Goal: Task Accomplishment & Management: Use online tool/utility

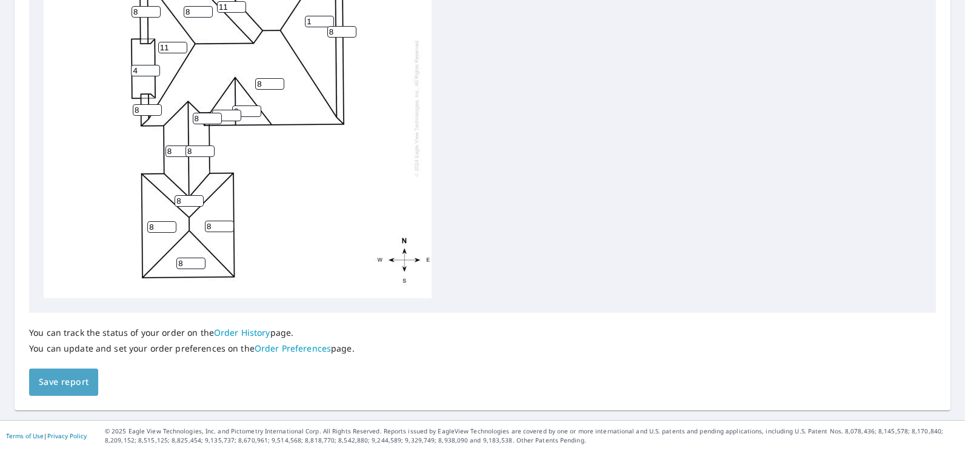
click at [60, 386] on span "Save report" at bounding box center [64, 382] width 50 height 15
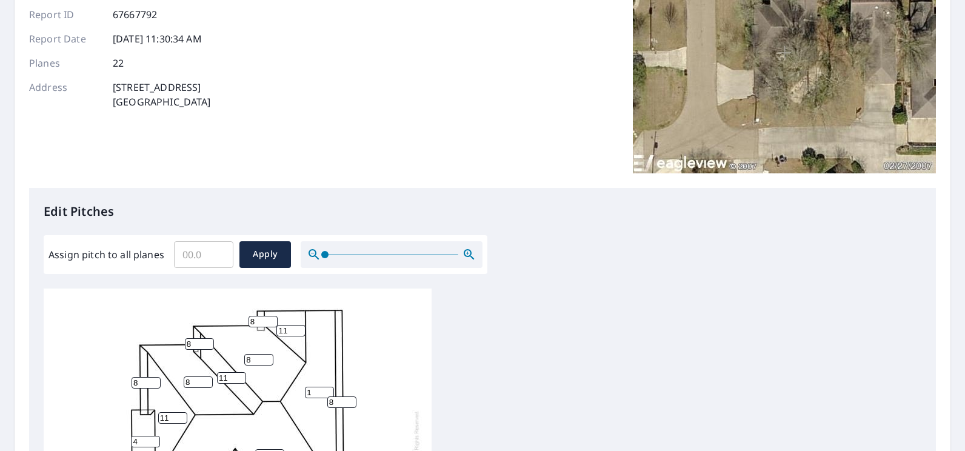
scroll to position [364, 0]
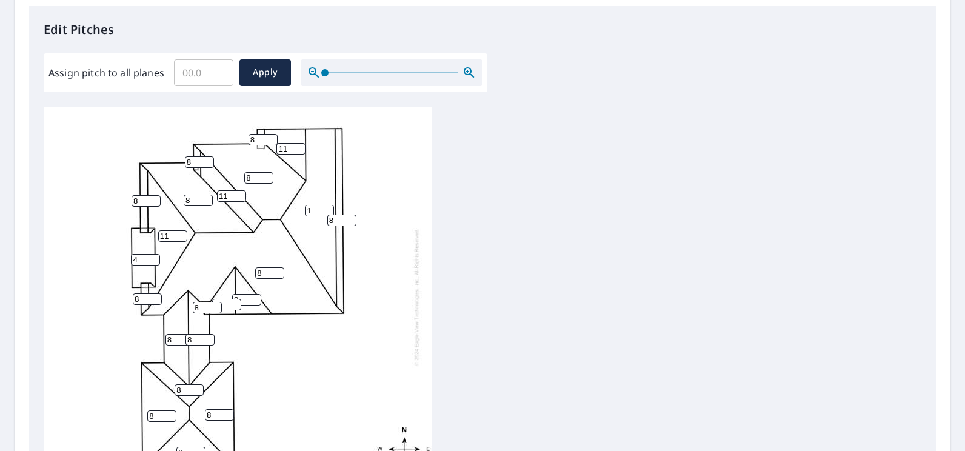
click at [177, 82] on input "Assign pitch to all planes" at bounding box center [203, 73] width 59 height 34
type input "8"
click at [253, 71] on span "Apply" at bounding box center [265, 72] width 32 height 15
type input "8"
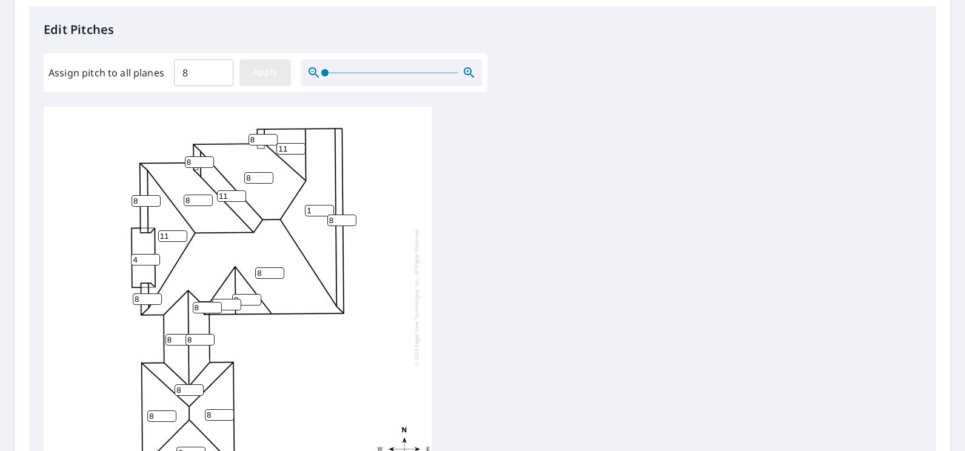
type input "8"
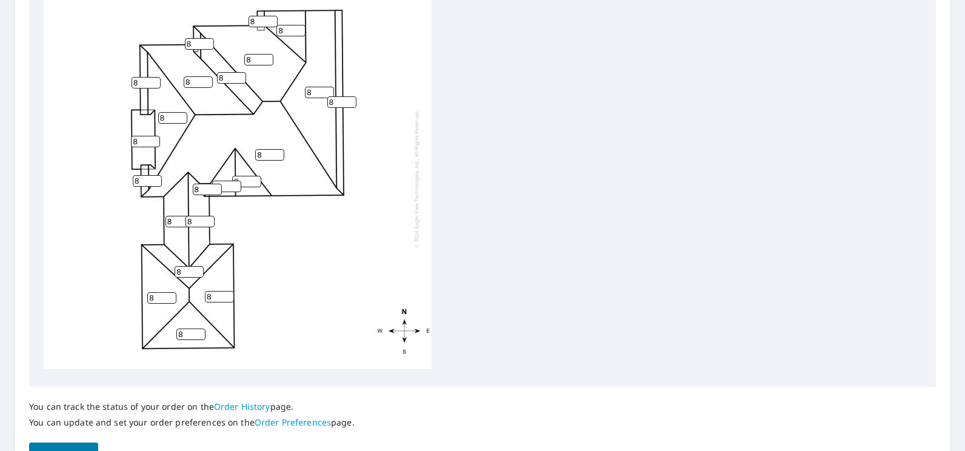
scroll to position [552, 0]
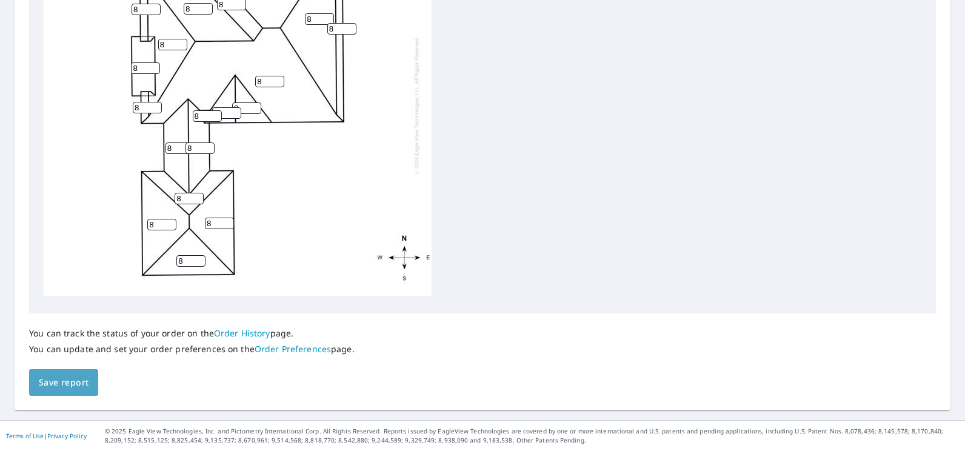
click at [61, 379] on span "Save report" at bounding box center [64, 382] width 50 height 15
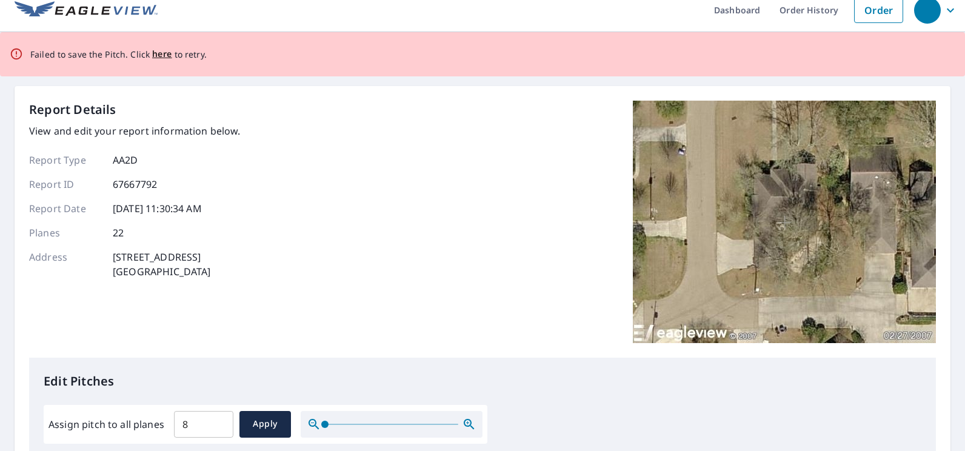
scroll to position [0, 0]
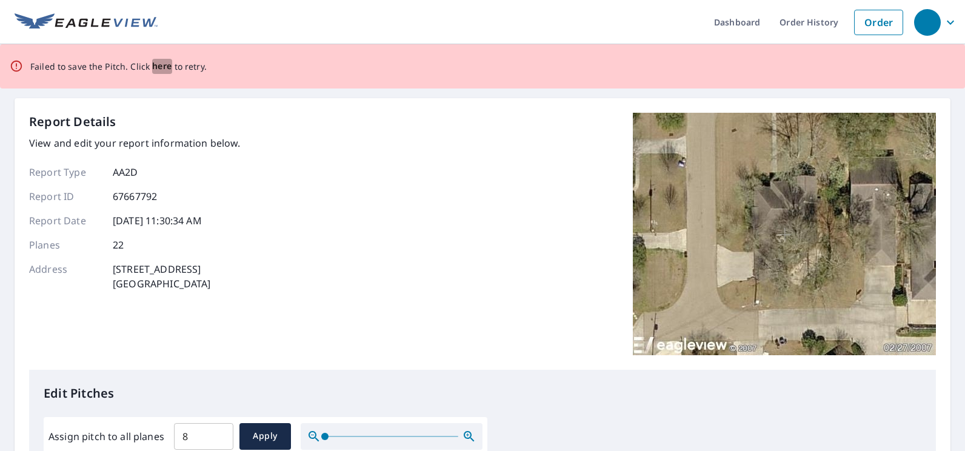
click at [157, 67] on span "here" at bounding box center [162, 66] width 20 height 15
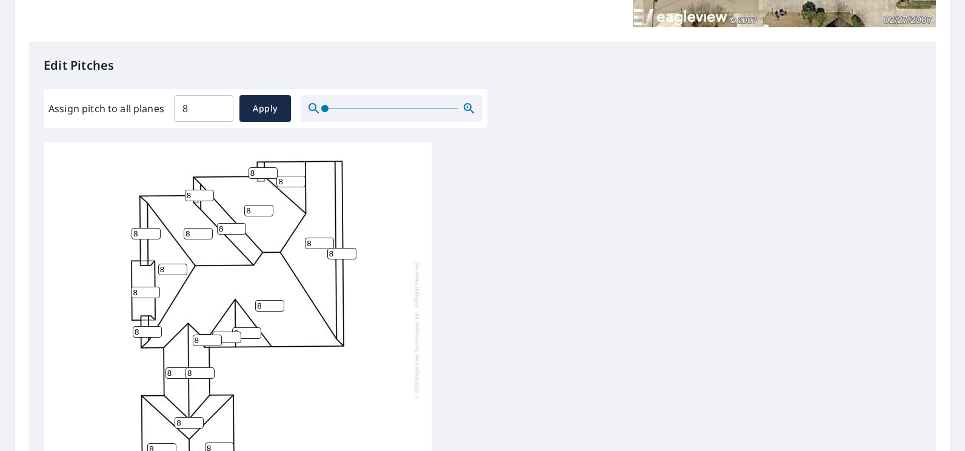
scroll to position [303, 0]
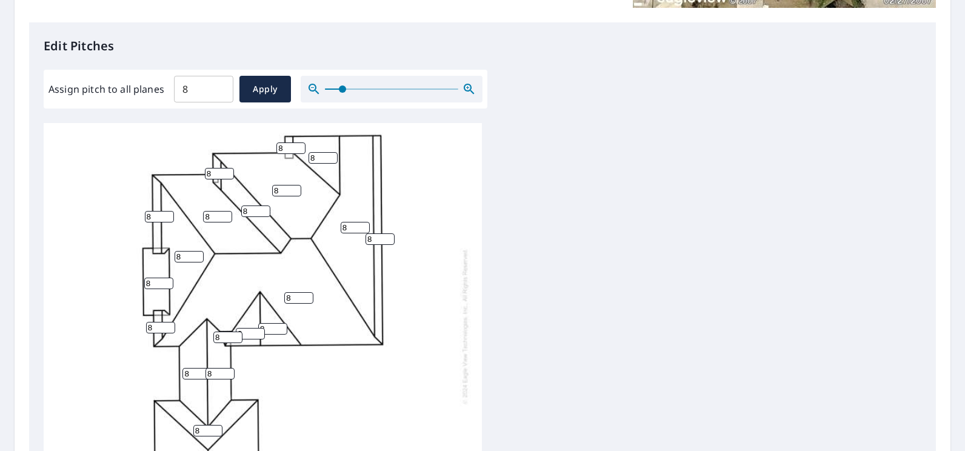
drag, startPoint x: 329, startPoint y: 90, endPoint x: 341, endPoint y: 93, distance: 11.9
click at [341, 93] on span at bounding box center [342, 88] width 7 height 7
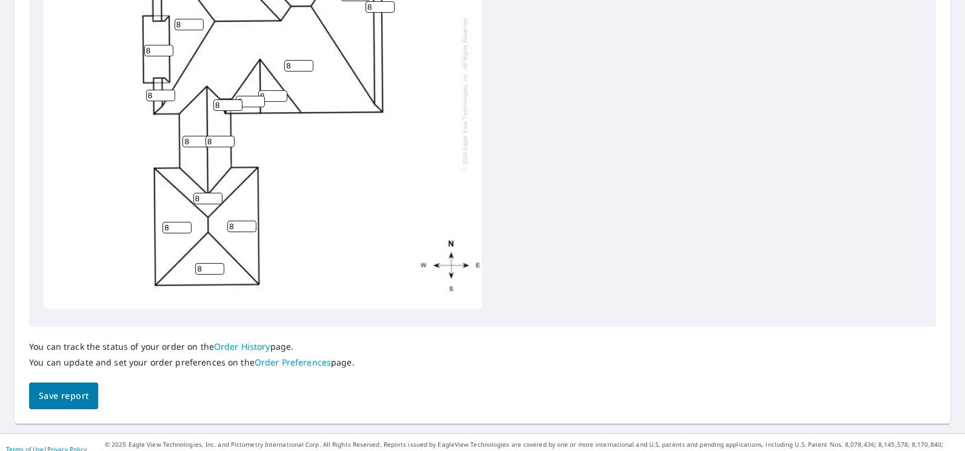
scroll to position [552, 0]
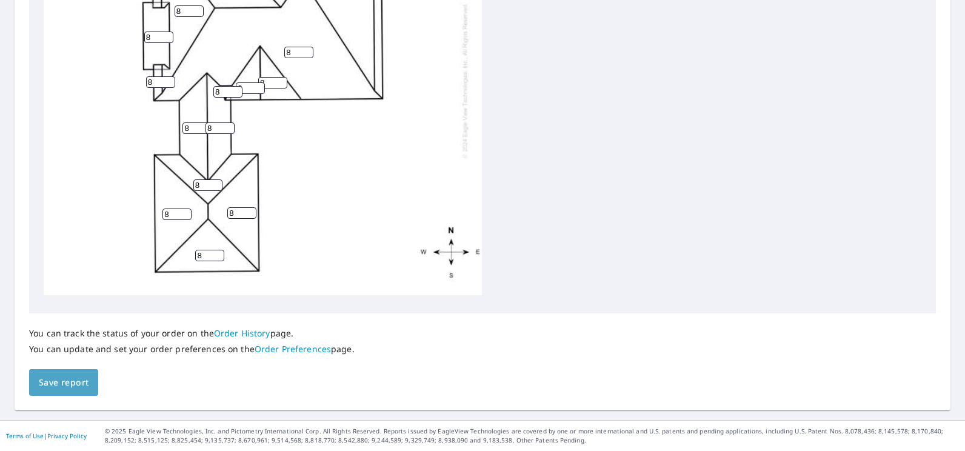
click at [66, 381] on span "Save report" at bounding box center [64, 382] width 50 height 15
click at [67, 386] on span "Save report" at bounding box center [64, 382] width 50 height 15
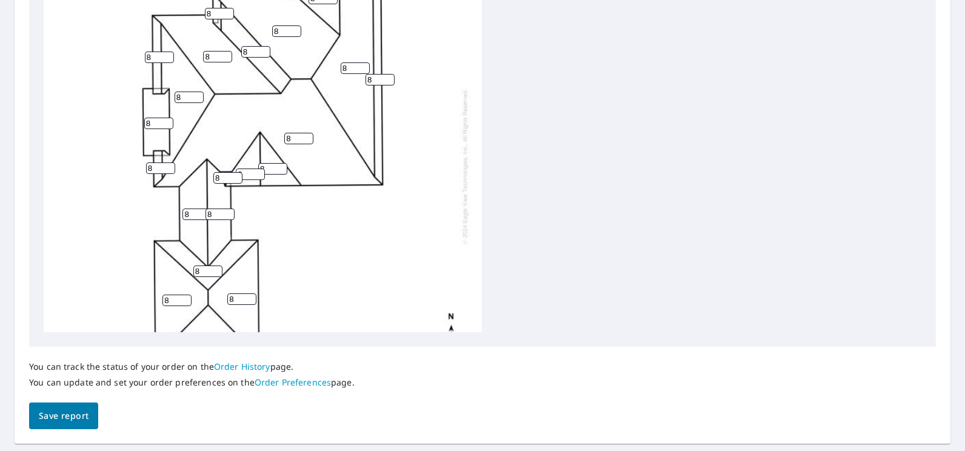
scroll to position [546, 0]
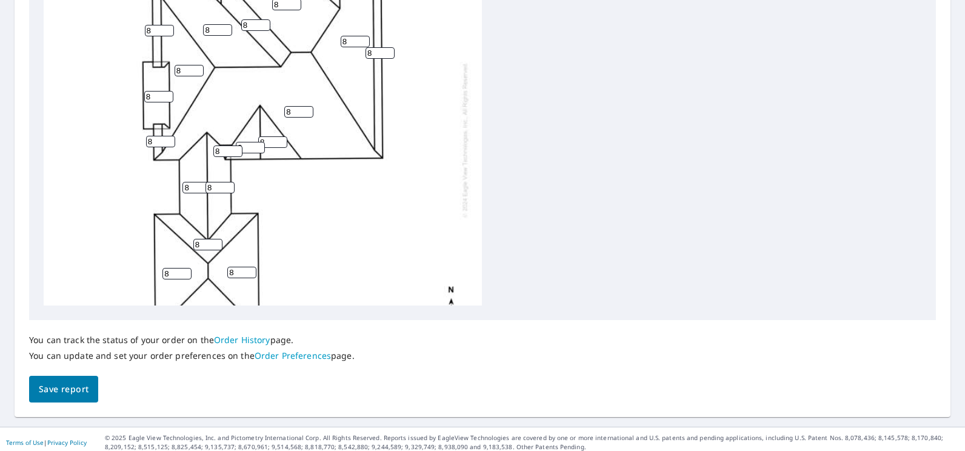
click at [254, 340] on link "Order History" at bounding box center [242, 340] width 56 height 12
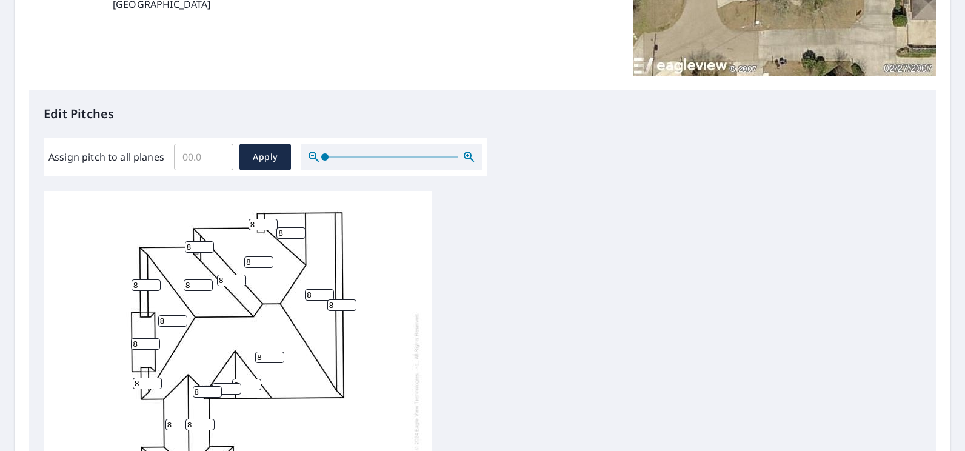
scroll to position [303, 0]
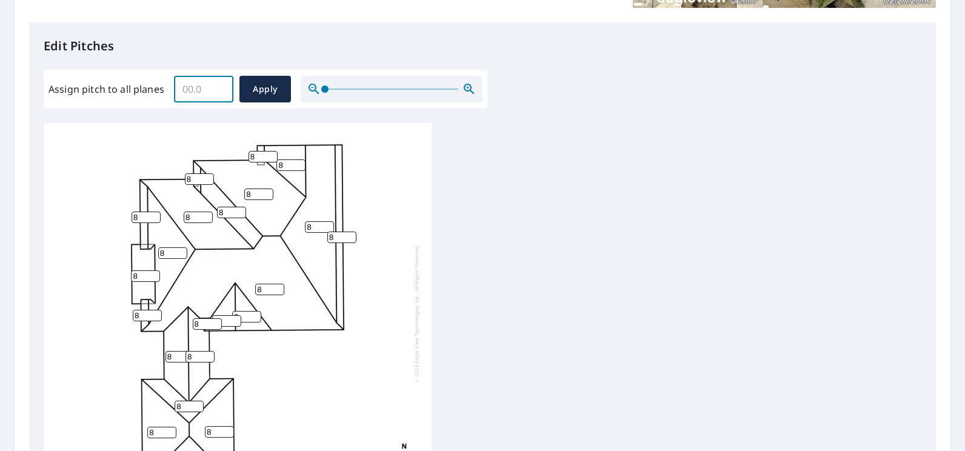
click at [183, 92] on input "Assign pitch to all planes" at bounding box center [203, 89] width 59 height 34
type input "8"
click at [265, 92] on span "Apply" at bounding box center [265, 89] width 32 height 15
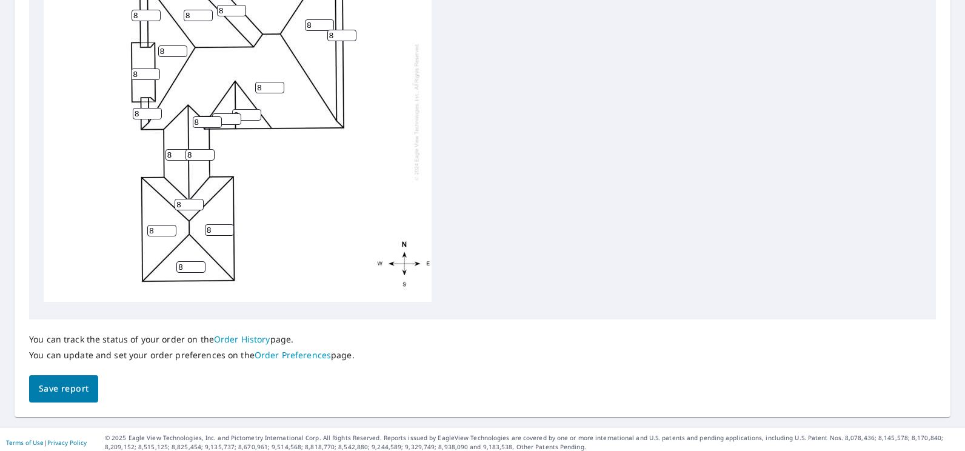
scroll to position [509, 0]
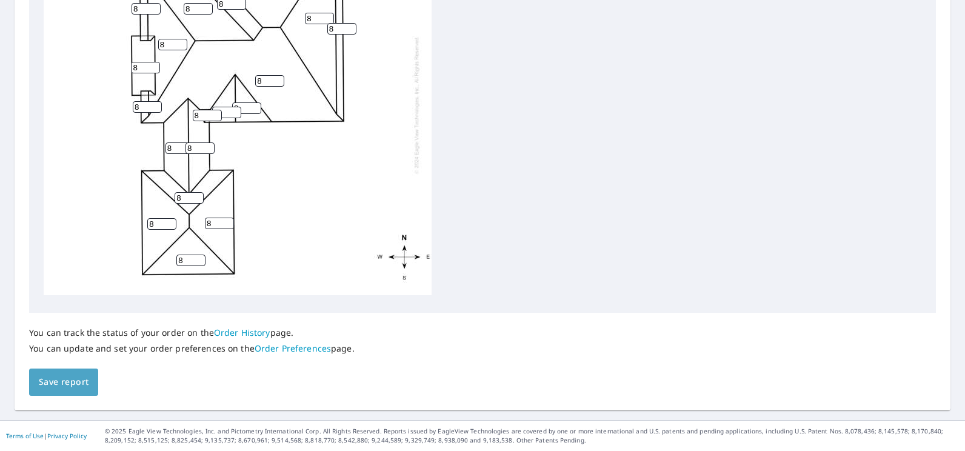
click at [72, 386] on span "Save report" at bounding box center [64, 382] width 50 height 15
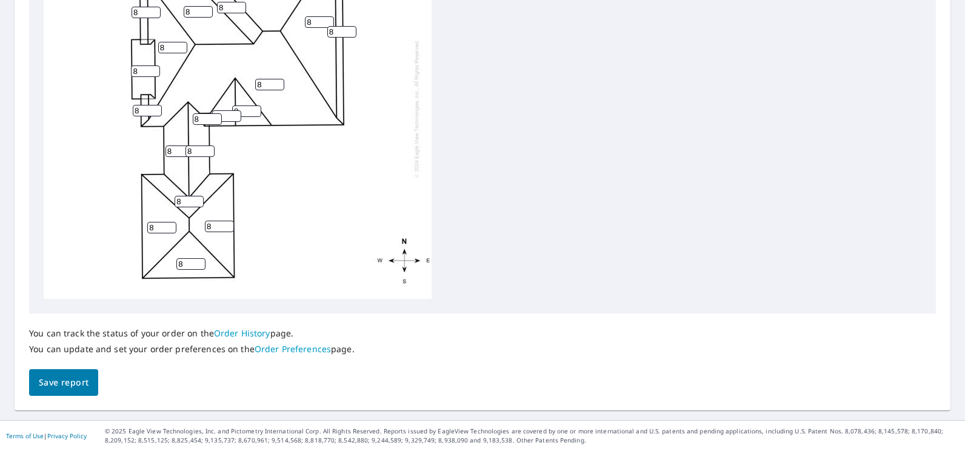
scroll to position [12, 0]
